Goal: Task Accomplishment & Management: Complete application form

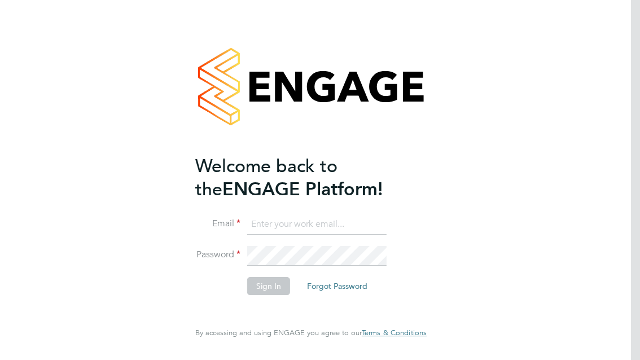
click at [292, 238] on li "Email" at bounding box center [305, 231] width 220 height 32
click at [294, 228] on input at bounding box center [316, 225] width 139 height 20
type input "[EMAIL_ADDRESS][DOMAIN_NAME]"
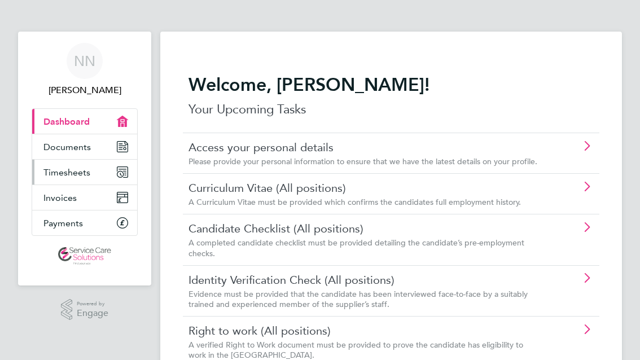
click at [75, 171] on span "Timesheets" at bounding box center [66, 172] width 47 height 11
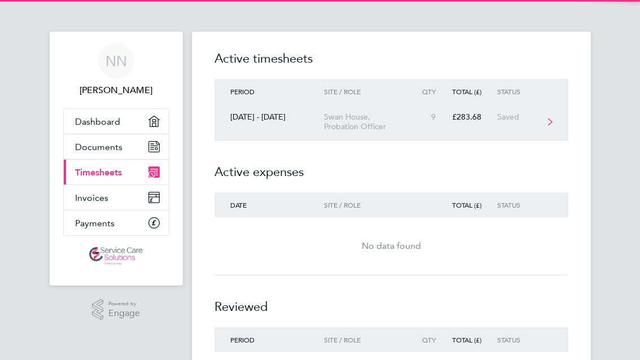
click at [328, 117] on div "Swan House, Probation Officer" at bounding box center [370, 121] width 92 height 19
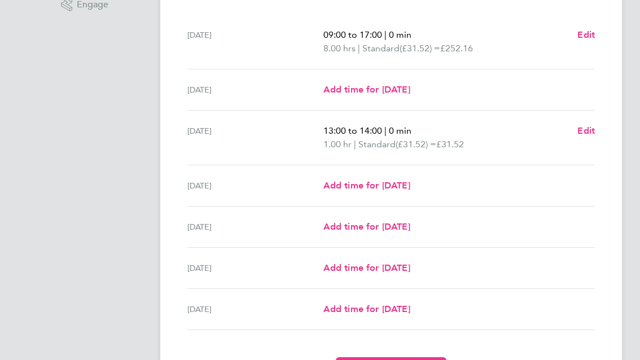
scroll to position [377, 0]
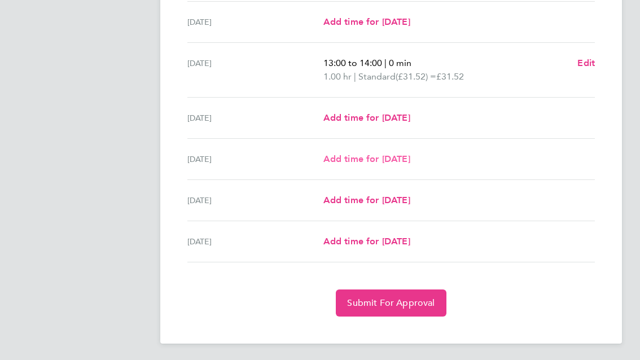
click at [394, 162] on span "Add time for Fri 26 Sep" at bounding box center [367, 159] width 87 height 11
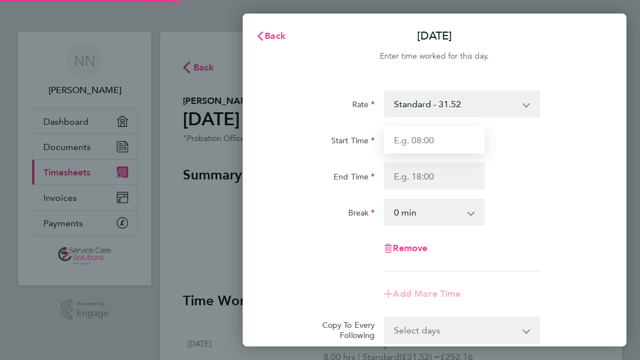
click at [441, 147] on input "Start Time" at bounding box center [434, 139] width 101 height 27
type input "09:00"
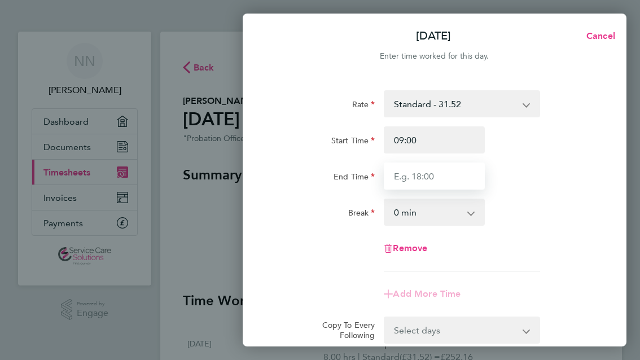
click at [444, 180] on input "End Time" at bounding box center [434, 176] width 101 height 27
type input "17:00"
click at [550, 189] on div "End Time 17:00" at bounding box center [435, 176] width 330 height 27
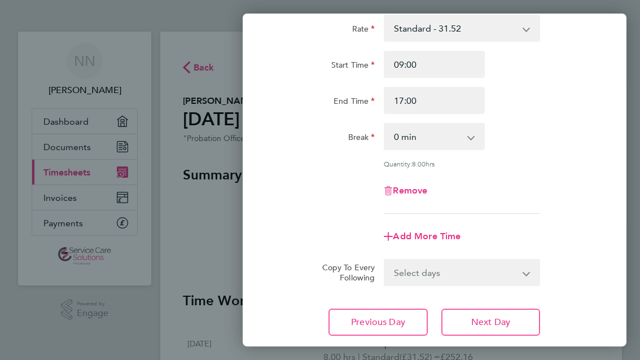
scroll to position [150, 0]
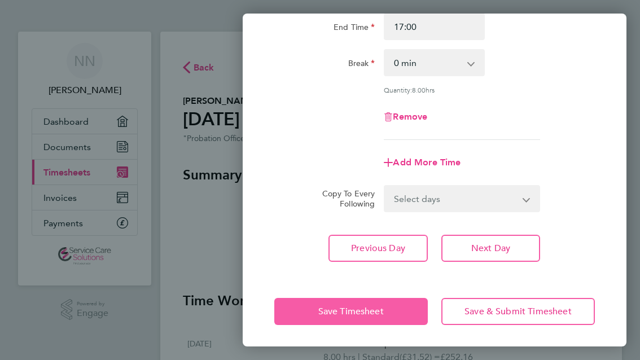
click at [325, 306] on span "Save Timesheet" at bounding box center [351, 311] width 66 height 11
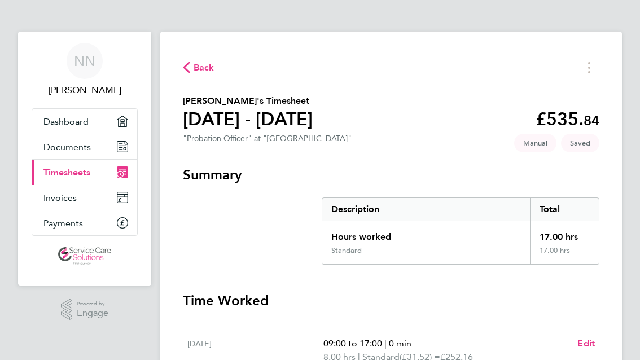
click at [121, 168] on icon "Main navigation" at bounding box center [122, 172] width 11 height 11
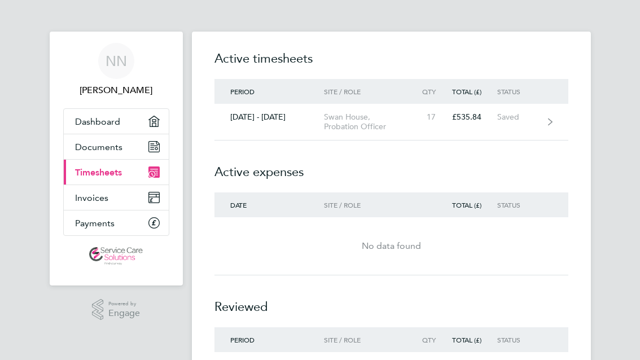
click at [57, 304] on div ".st0{fill:#C0C1C2;} Powered by Engage" at bounding box center [116, 310] width 133 height 49
